Goal: Task Accomplishment & Management: Manage account settings

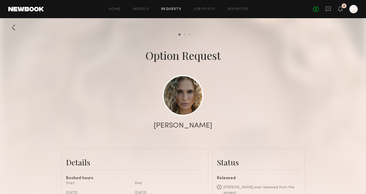
click at [343, 11] on div "No fees up to $5,000 2 M" at bounding box center [335, 9] width 45 height 8
click at [341, 11] on icon at bounding box center [340, 9] width 5 height 6
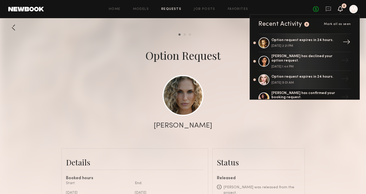
click at [284, 40] on div "Option request expires in 24 hours." at bounding box center [304, 40] width 67 height 4
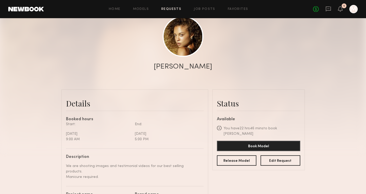
scroll to position [64, 0]
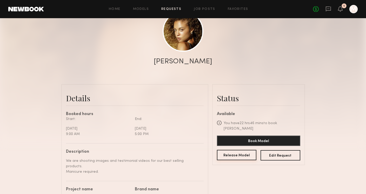
click at [232, 150] on button "Release Model" at bounding box center [237, 155] width 40 height 10
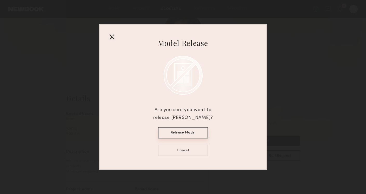
click at [178, 134] on button "Release Model" at bounding box center [183, 132] width 50 height 11
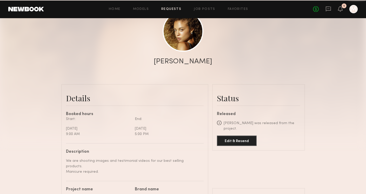
scroll to position [0, 0]
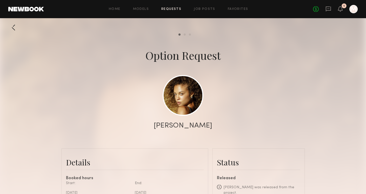
click at [343, 8] on div "1" at bounding box center [343, 5] width 5 height 5
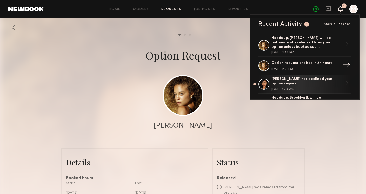
click at [288, 64] on div "Option request expires in 24 hours." at bounding box center [304, 63] width 67 height 4
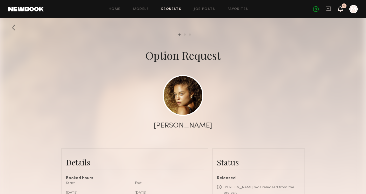
click at [339, 10] on icon at bounding box center [340, 9] width 4 height 4
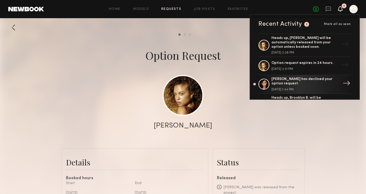
click at [288, 80] on div "[PERSON_NAME] has declined your option request." at bounding box center [304, 81] width 67 height 9
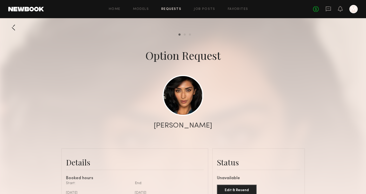
click at [22, 9] on link at bounding box center [26, 9] width 36 height 5
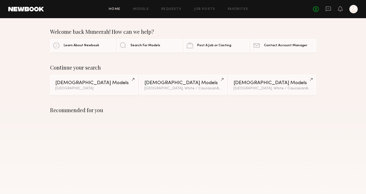
click at [19, 94] on div "Continue your search [DEMOGRAPHIC_DATA] Models [GEOGRAPHIC_DATA] [DEMOGRAPHIC_D…" at bounding box center [183, 79] width 366 height 30
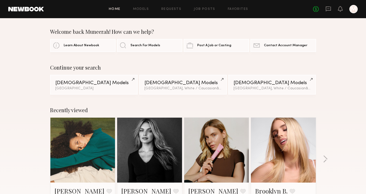
click at [19, 94] on div "Continue your search [DEMOGRAPHIC_DATA] Models [GEOGRAPHIC_DATA] [DEMOGRAPHIC_D…" at bounding box center [183, 79] width 366 height 30
